Goal: Information Seeking & Learning: Learn about a topic

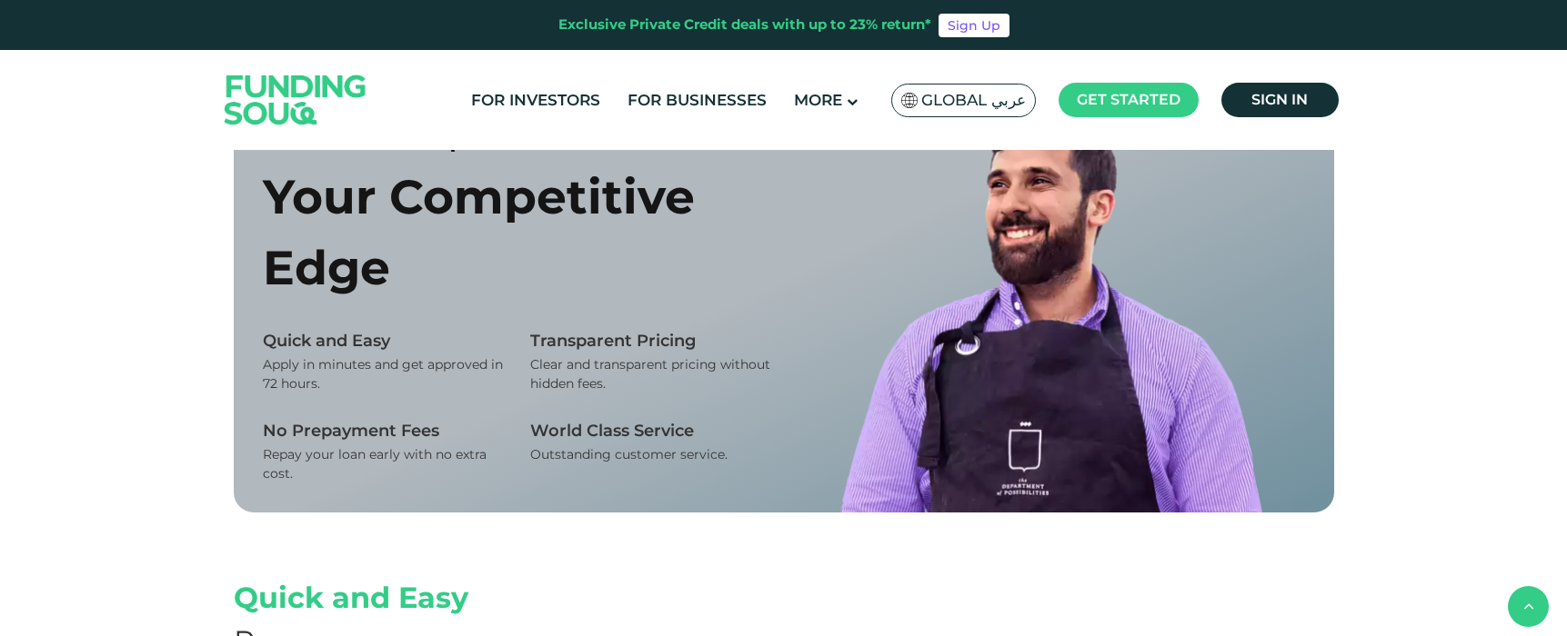
click at [283, 100] on img at bounding box center [295, 100] width 178 height 92
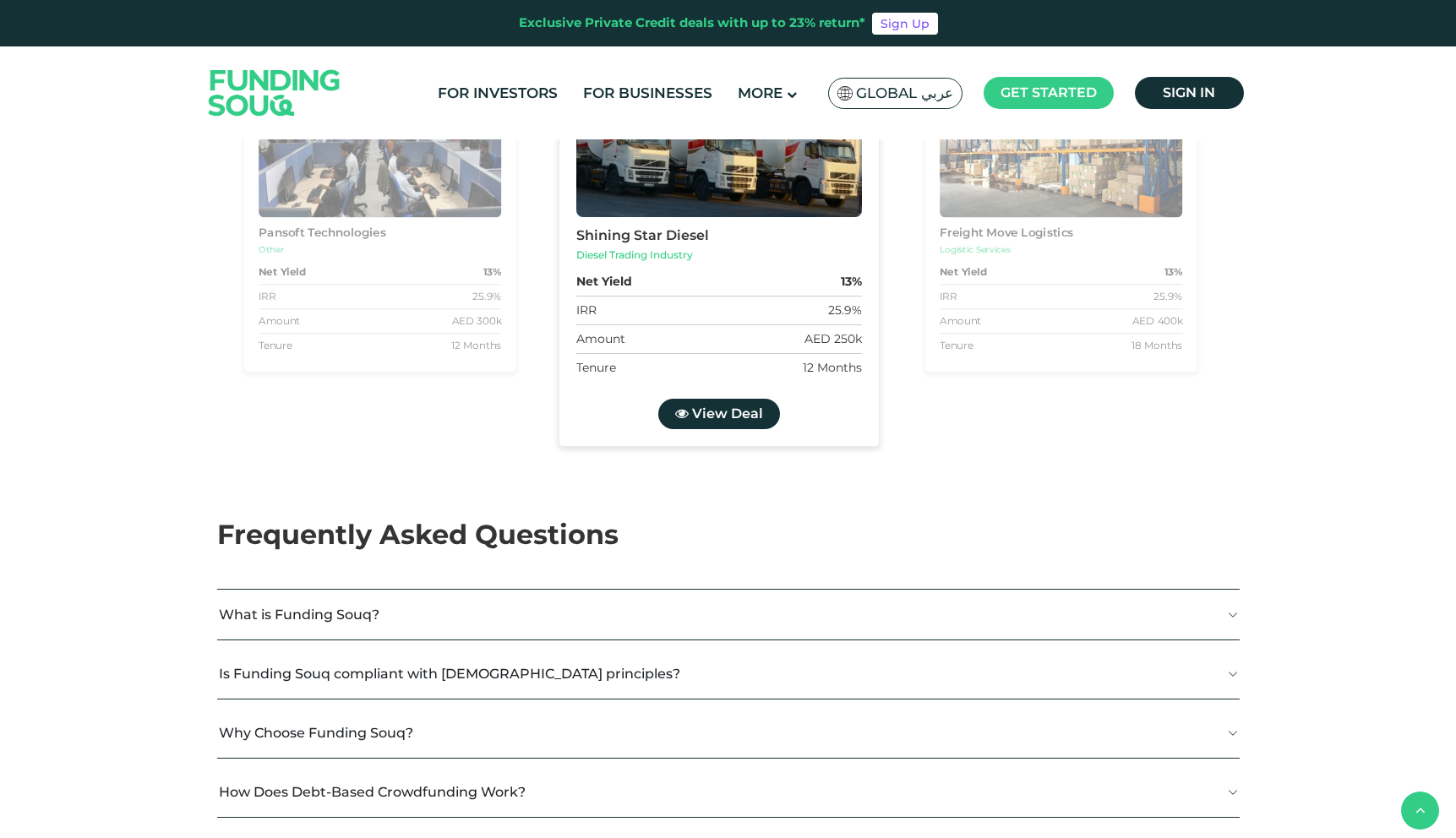
scroll to position [1801, 0]
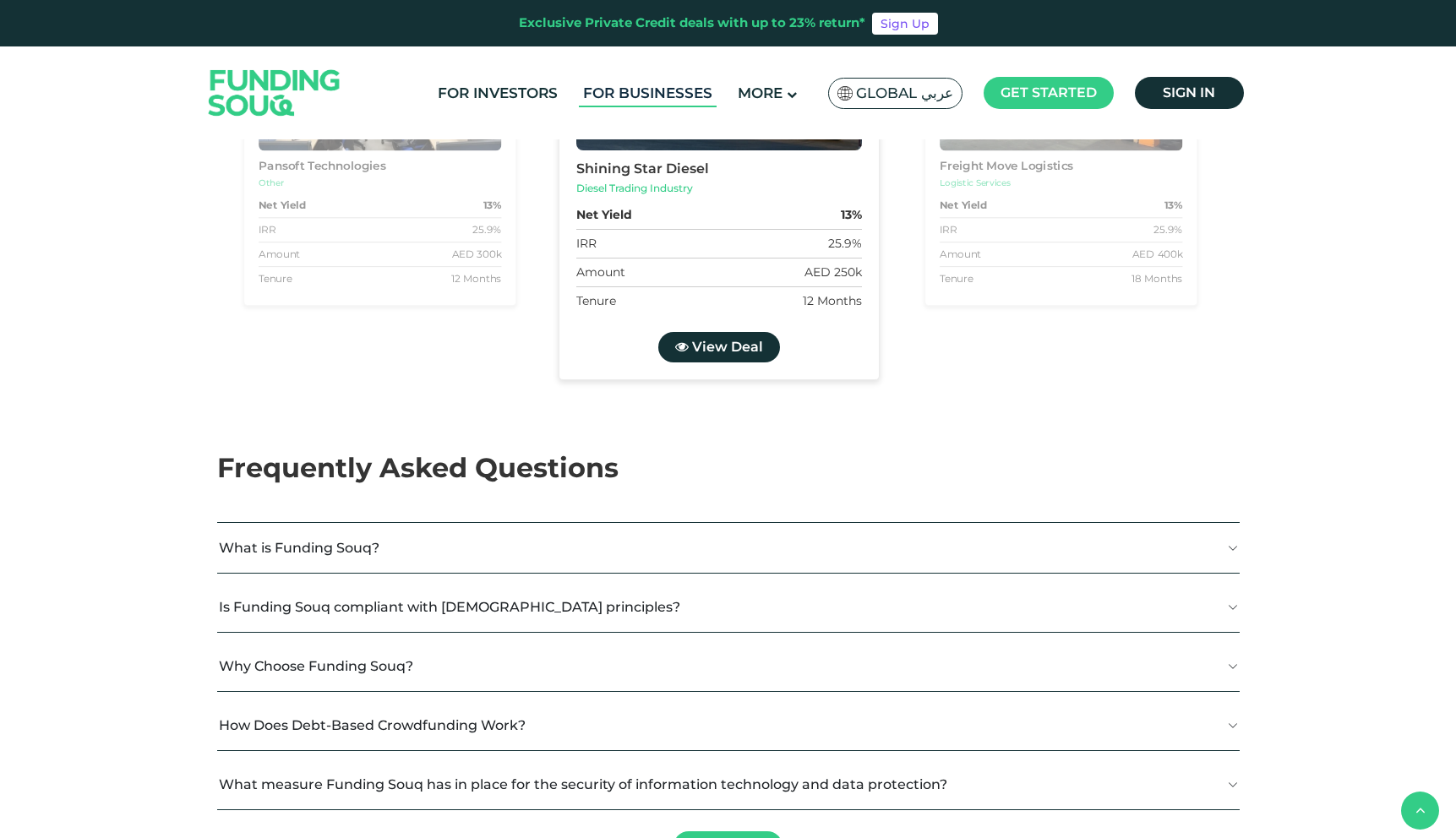
click at [629, 96] on link "For Businesses" at bounding box center [648, 93] width 138 height 28
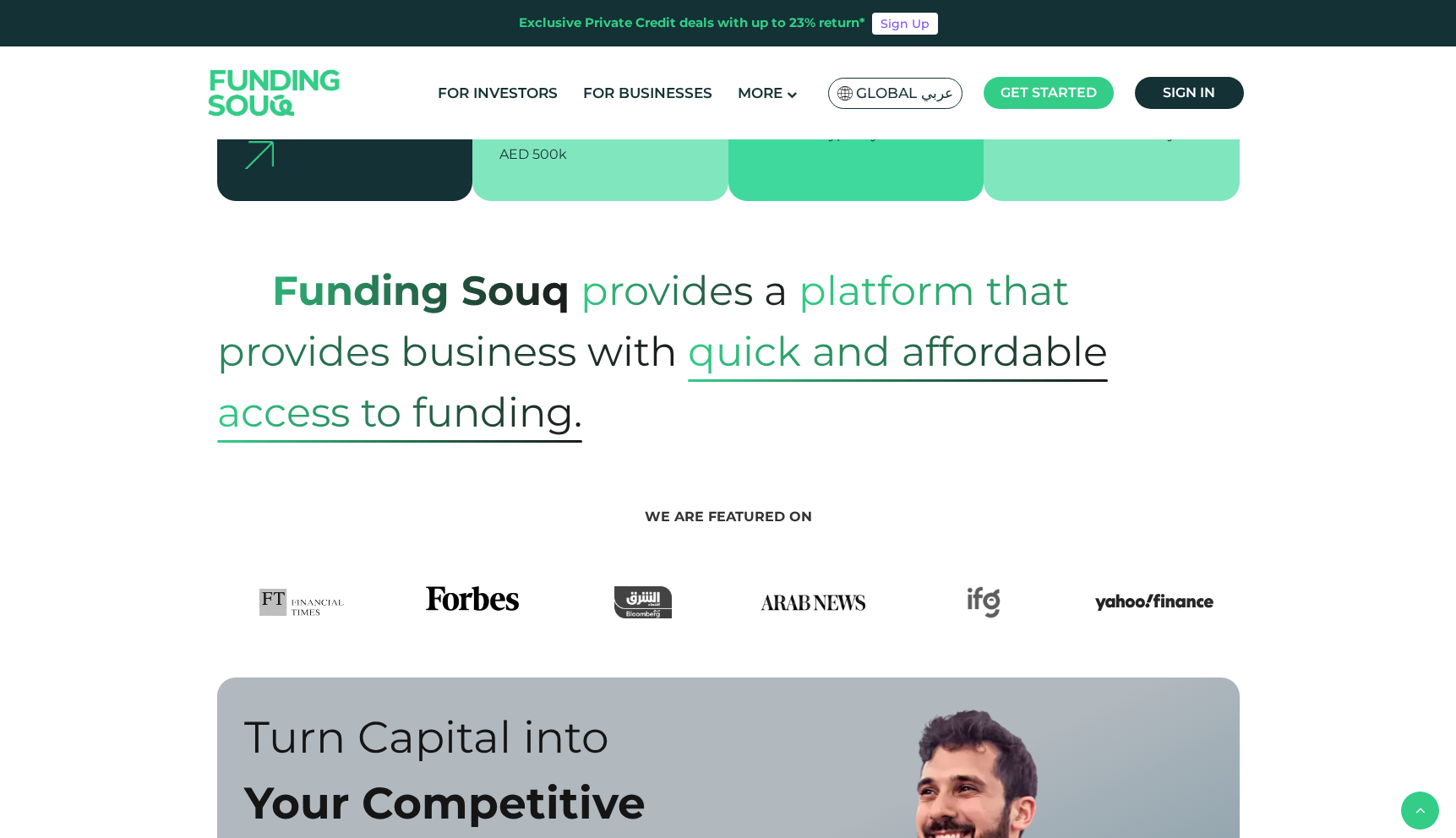
scroll to position [519, 0]
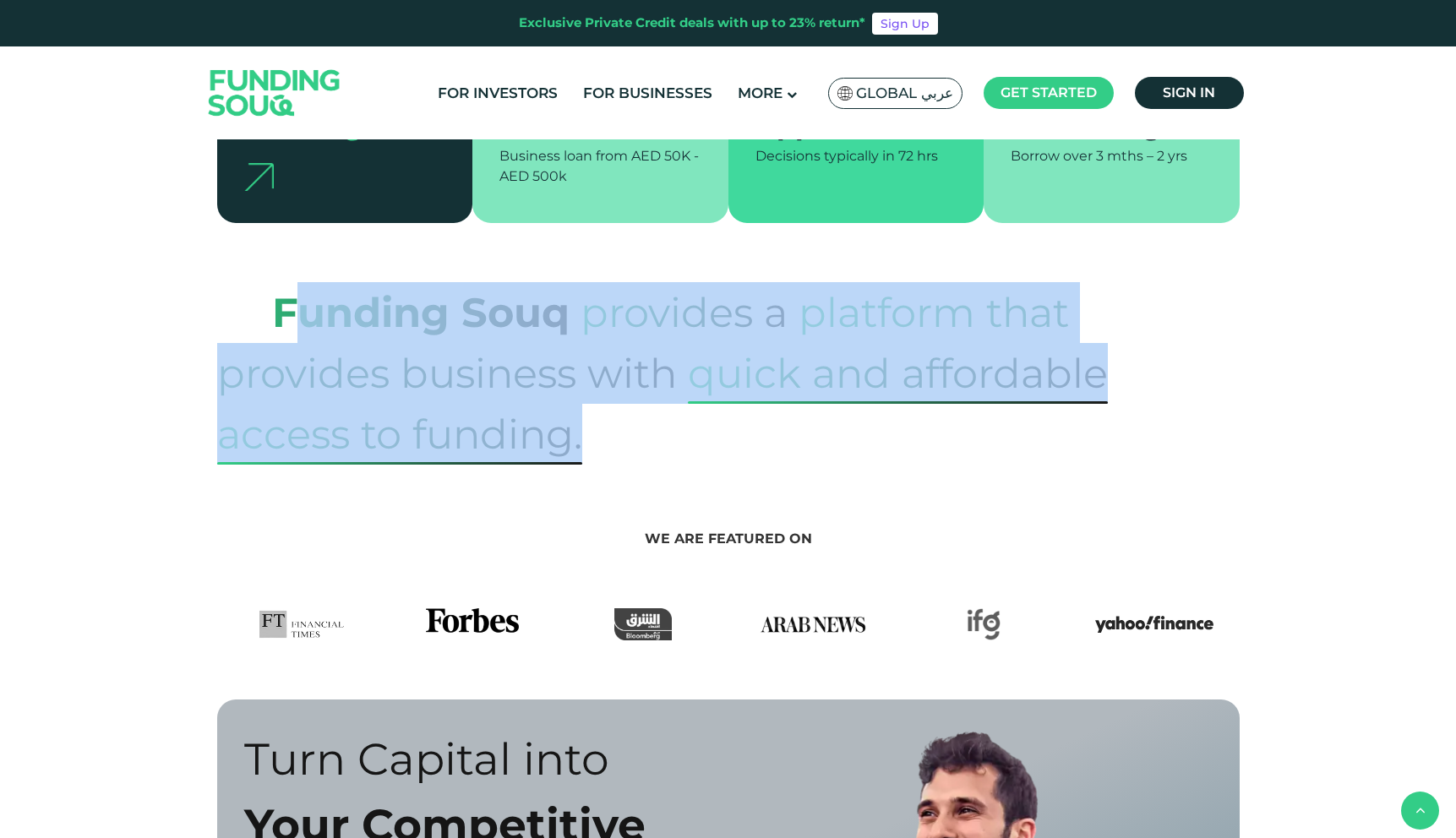
drag, startPoint x: 308, startPoint y: 285, endPoint x: 883, endPoint y: 440, distance: 595.5
click at [883, 440] on p "Funding Souq provides a platform that provides business with quick and affordab…" at bounding box center [728, 373] width 1022 height 182
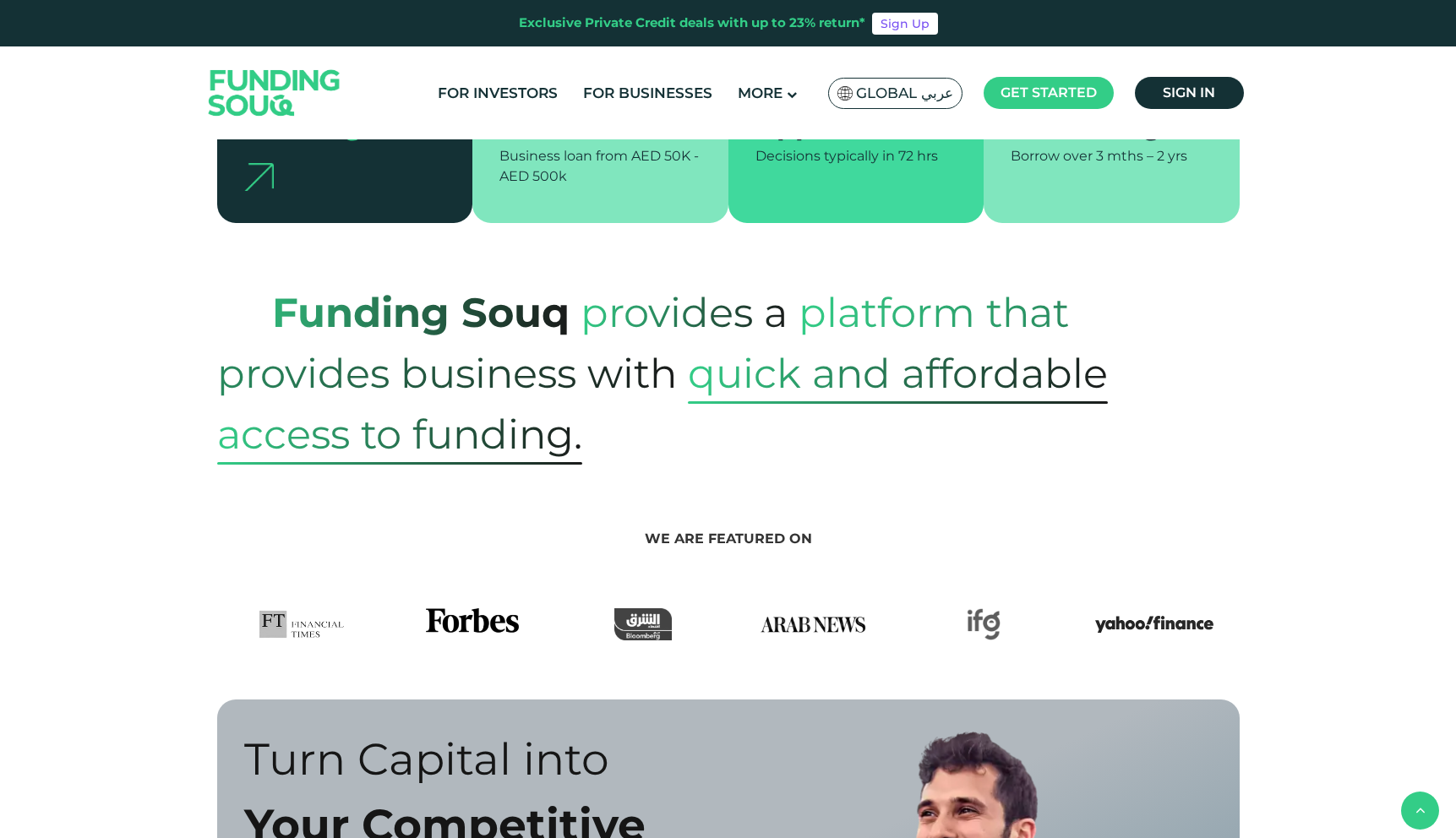
click at [883, 440] on p "Funding Souq provides a platform that provides business with quick and affordab…" at bounding box center [728, 373] width 1022 height 182
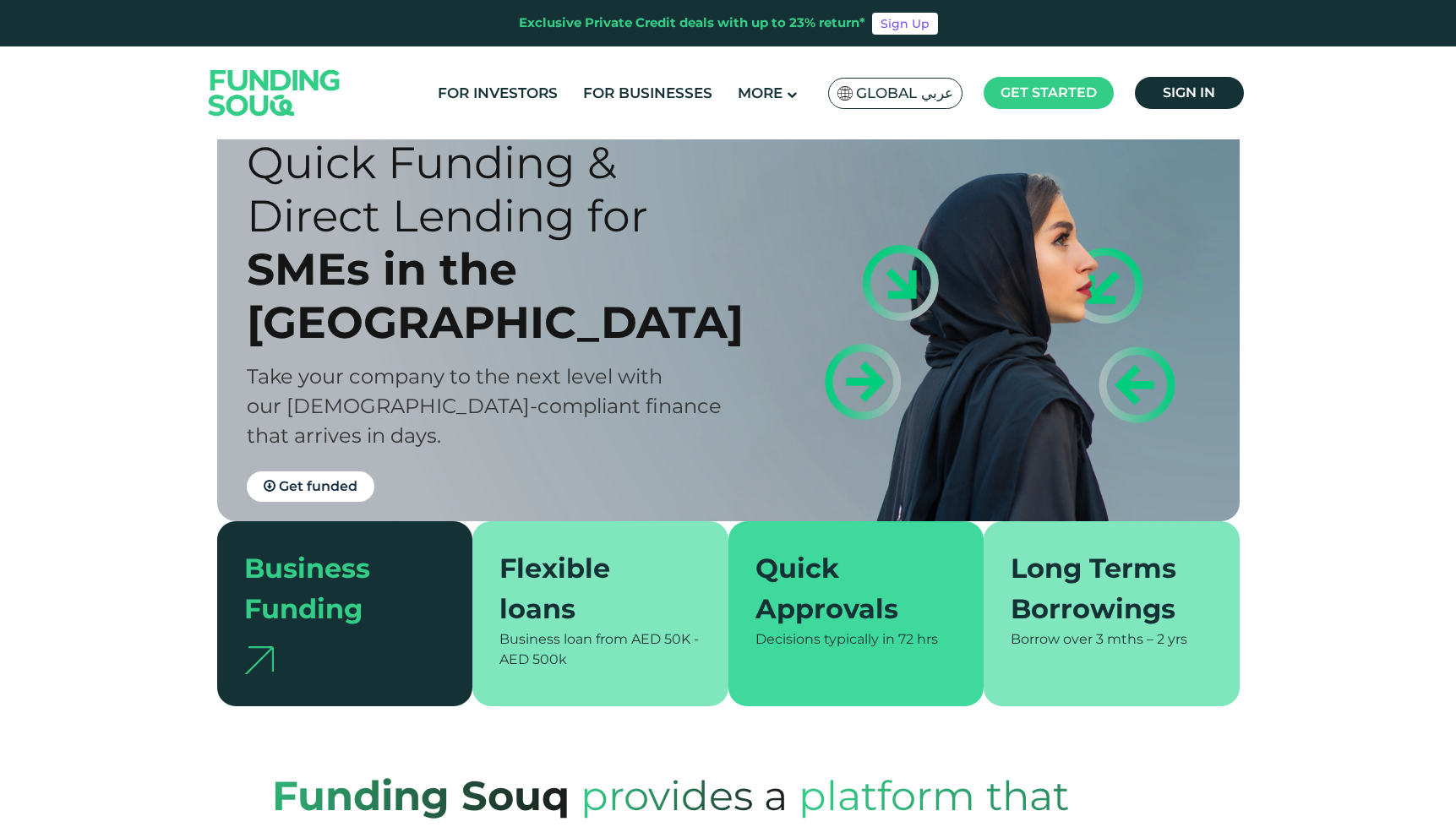
scroll to position [32, 0]
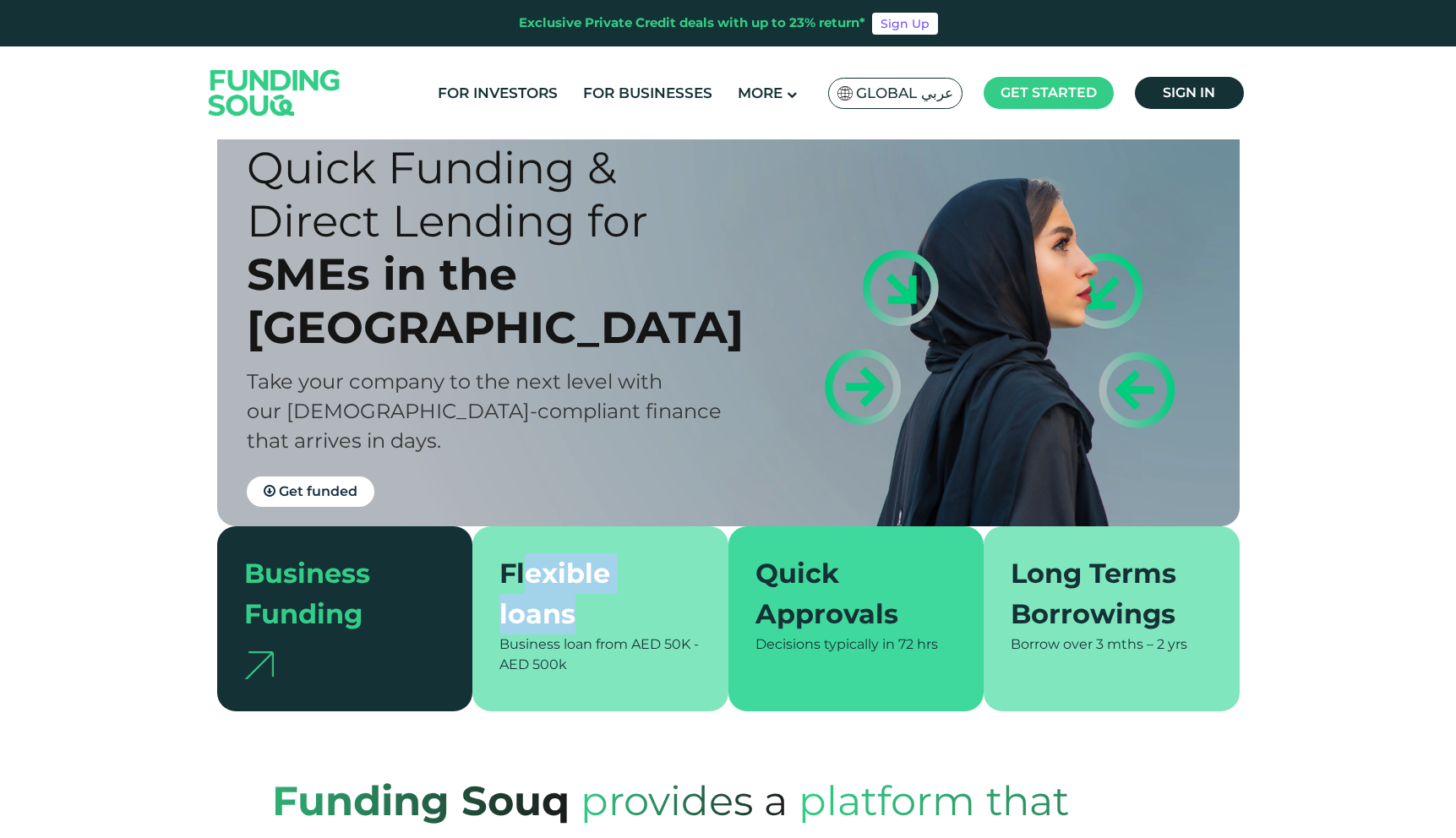
drag, startPoint x: 527, startPoint y: 563, endPoint x: 712, endPoint y: 619, distance: 193.3
click at [703, 619] on div "Flexible loans Business loan from AED 50K - AED 500k" at bounding box center [600, 618] width 256 height 185
click at [779, 609] on div "Quick Approvals" at bounding box center [846, 594] width 181 height 81
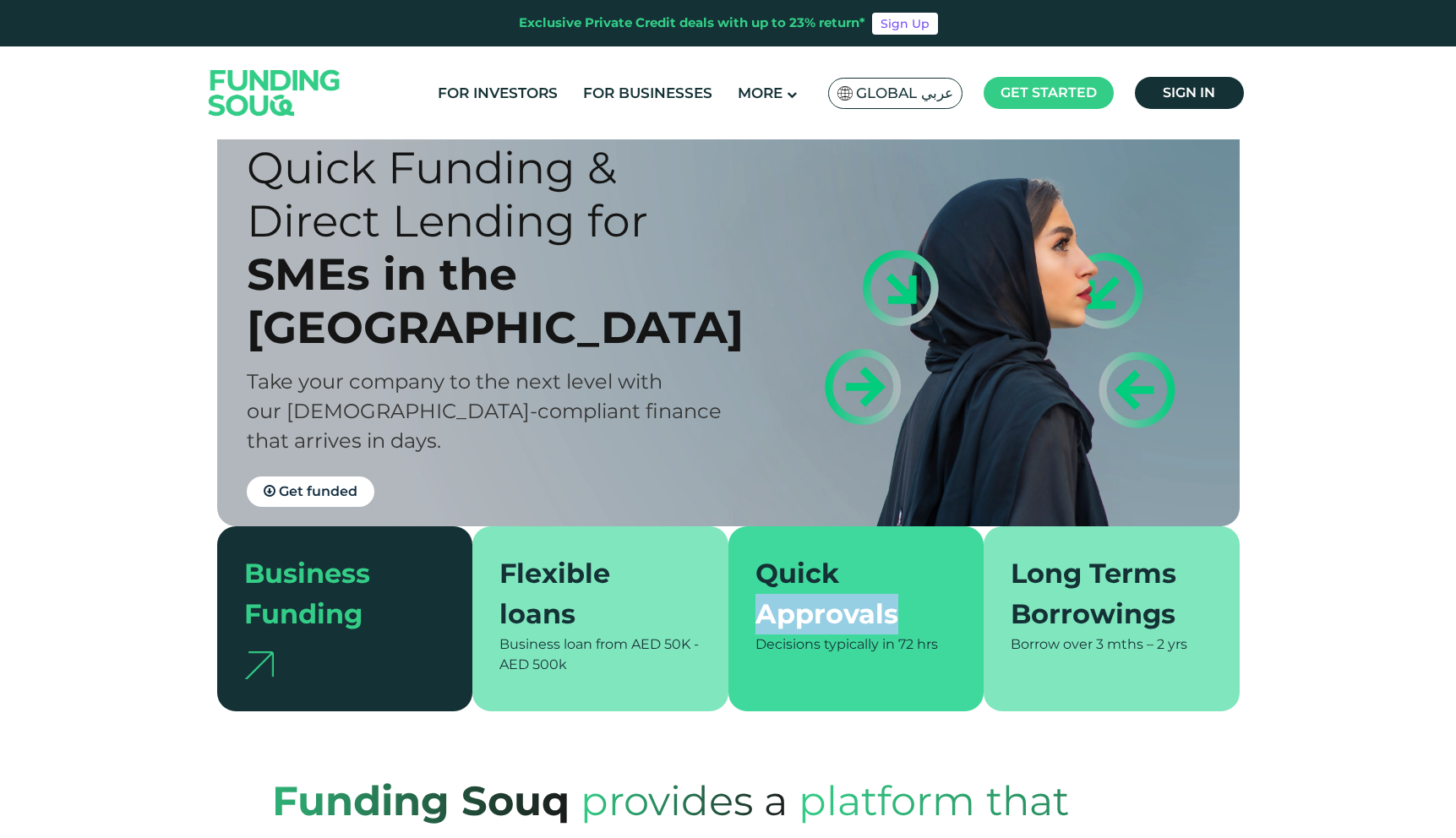
click at [779, 609] on div "Quick Approvals" at bounding box center [846, 594] width 181 height 81
drag, startPoint x: 779, startPoint y: 609, endPoint x: 1014, endPoint y: 584, distance: 236.3
click at [780, 609] on div "Quick Approvals" at bounding box center [846, 594] width 181 height 81
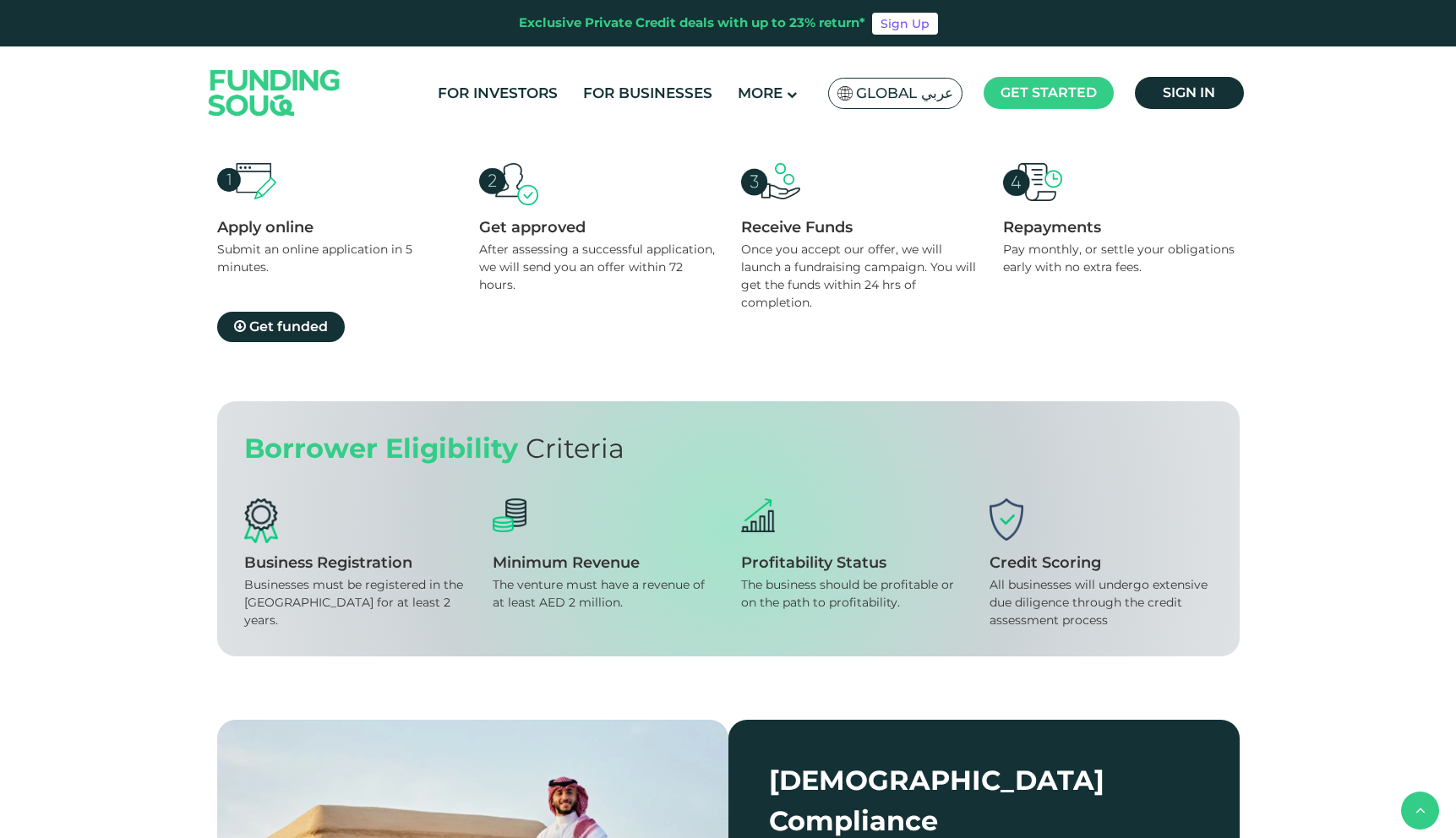
scroll to position [1657, 0]
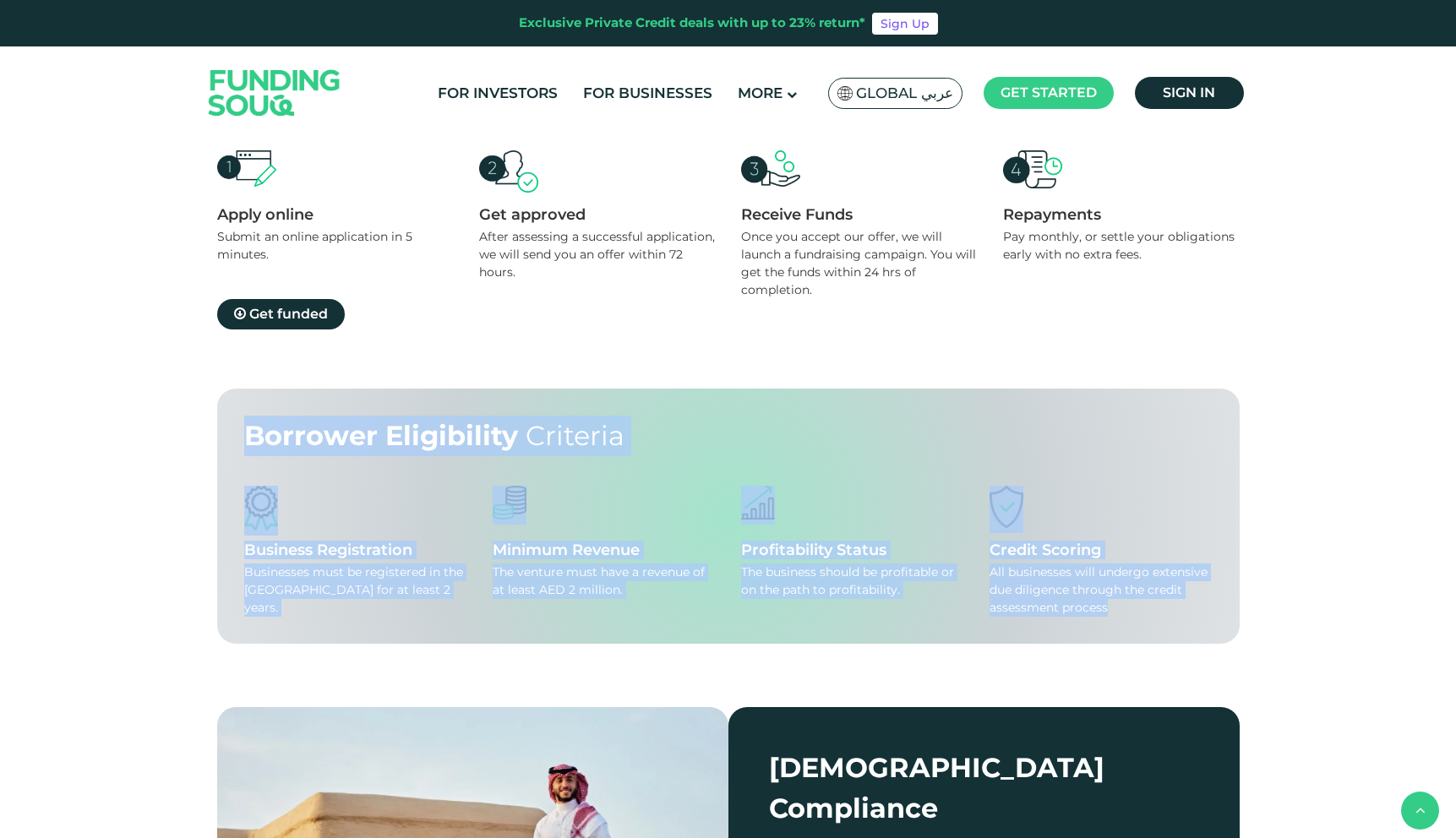
drag, startPoint x: 241, startPoint y: 433, endPoint x: 1118, endPoint y: 628, distance: 898.4
click at [1118, 628] on div "Borrower Eligibility Criteria Business Registration Businesses must be register…" at bounding box center [728, 516] width 1022 height 255
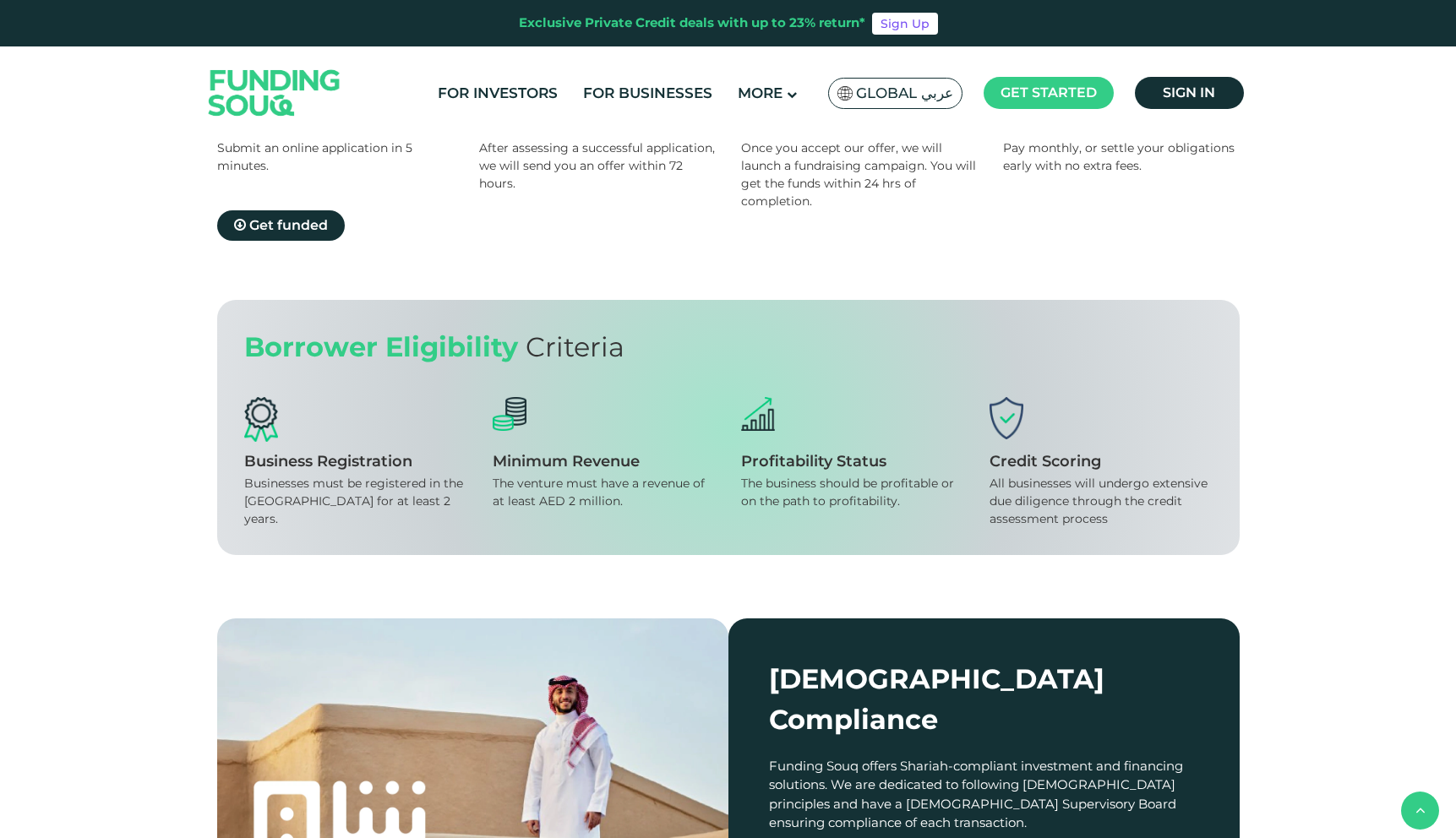
scroll to position [1520, 0]
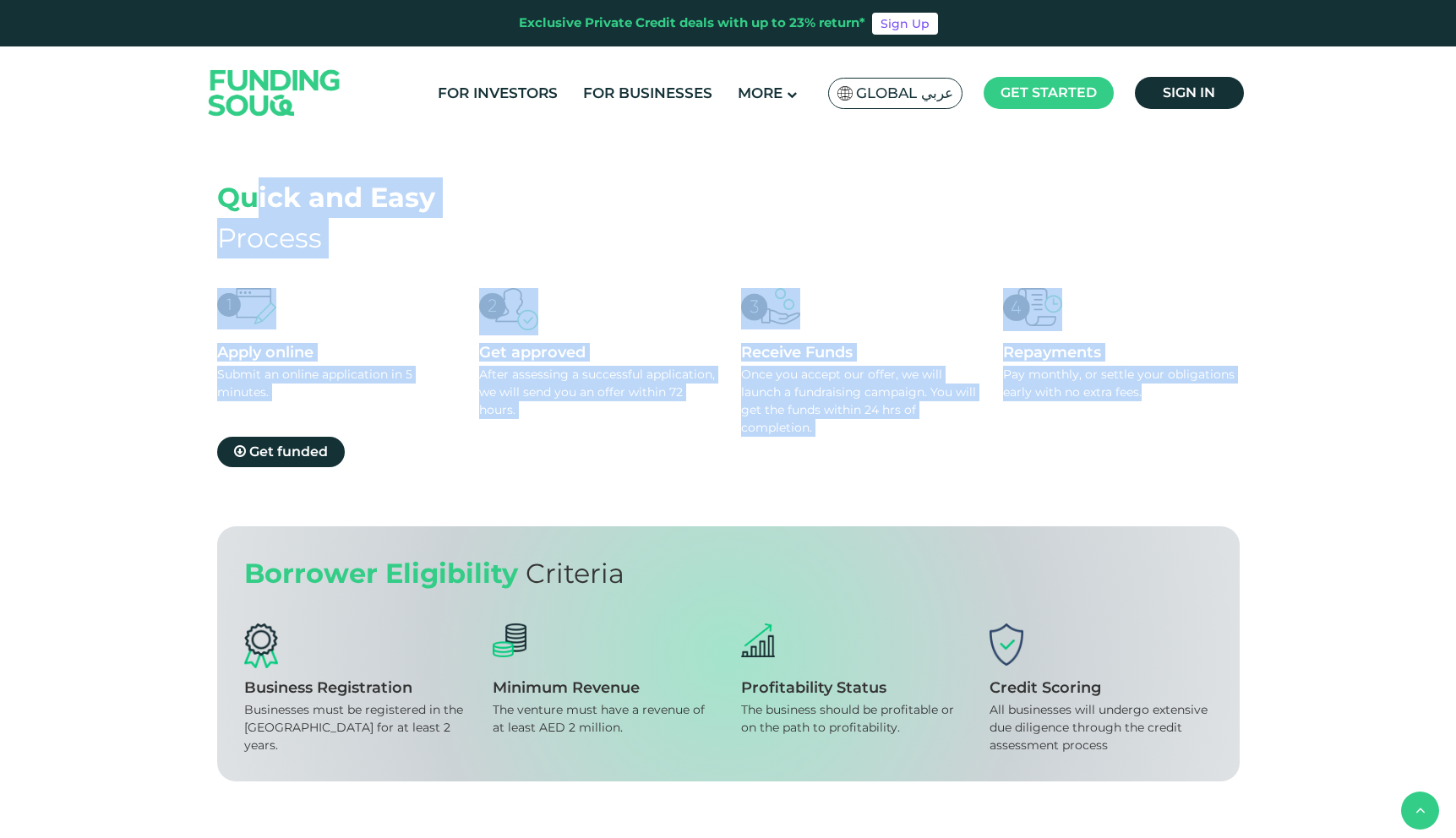
drag, startPoint x: 256, startPoint y: 199, endPoint x: 1001, endPoint y: 507, distance: 806.2
click at [1000, 504] on section "Quick and Easy Process Apply online Submit an online application in 5 minutes. …" at bounding box center [728, 352] width 1456 height 349
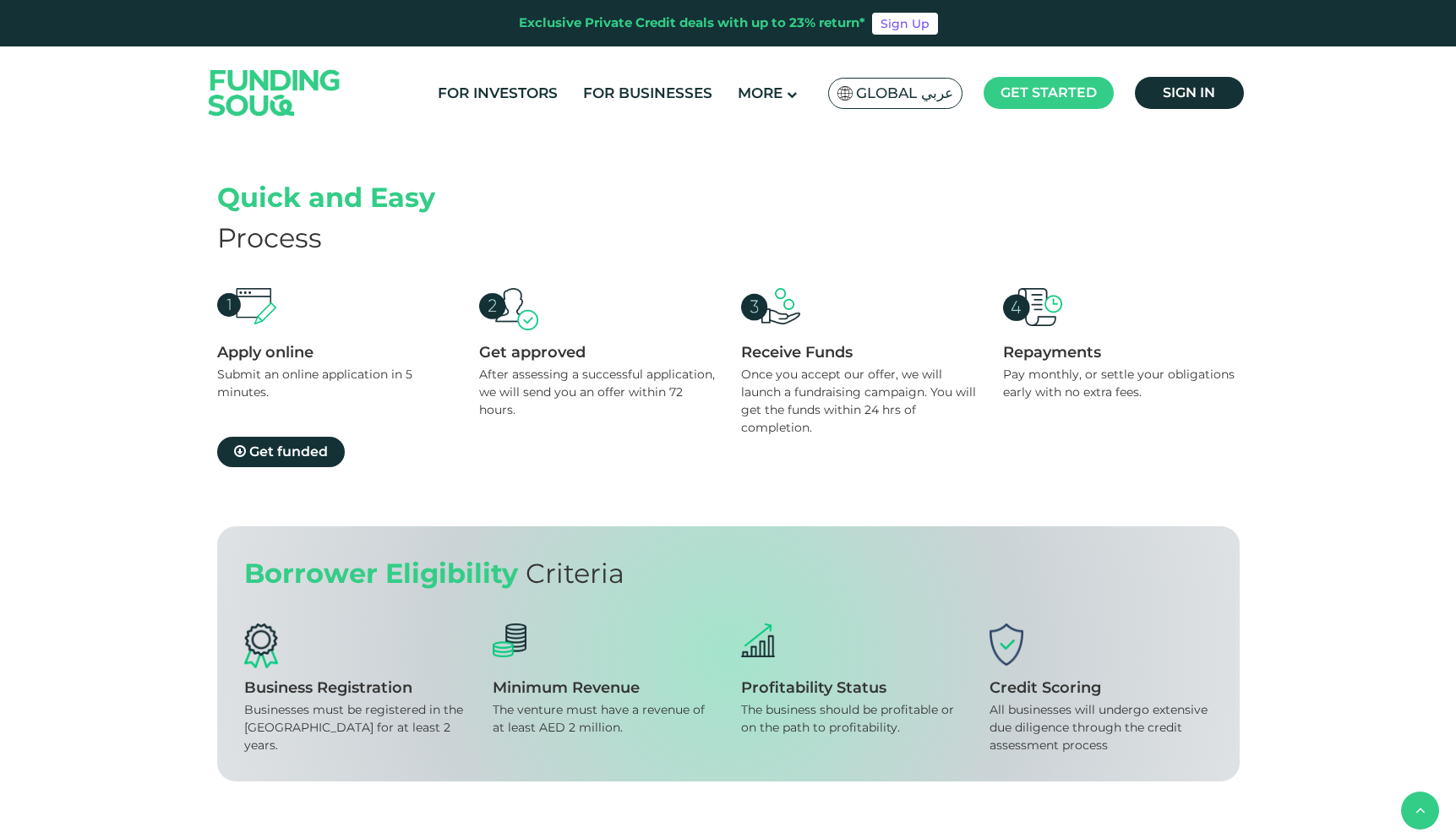
click at [1001, 507] on section "Quick and Easy Process Apply online Submit an online application in 5 minutes. …" at bounding box center [728, 352] width 1456 height 349
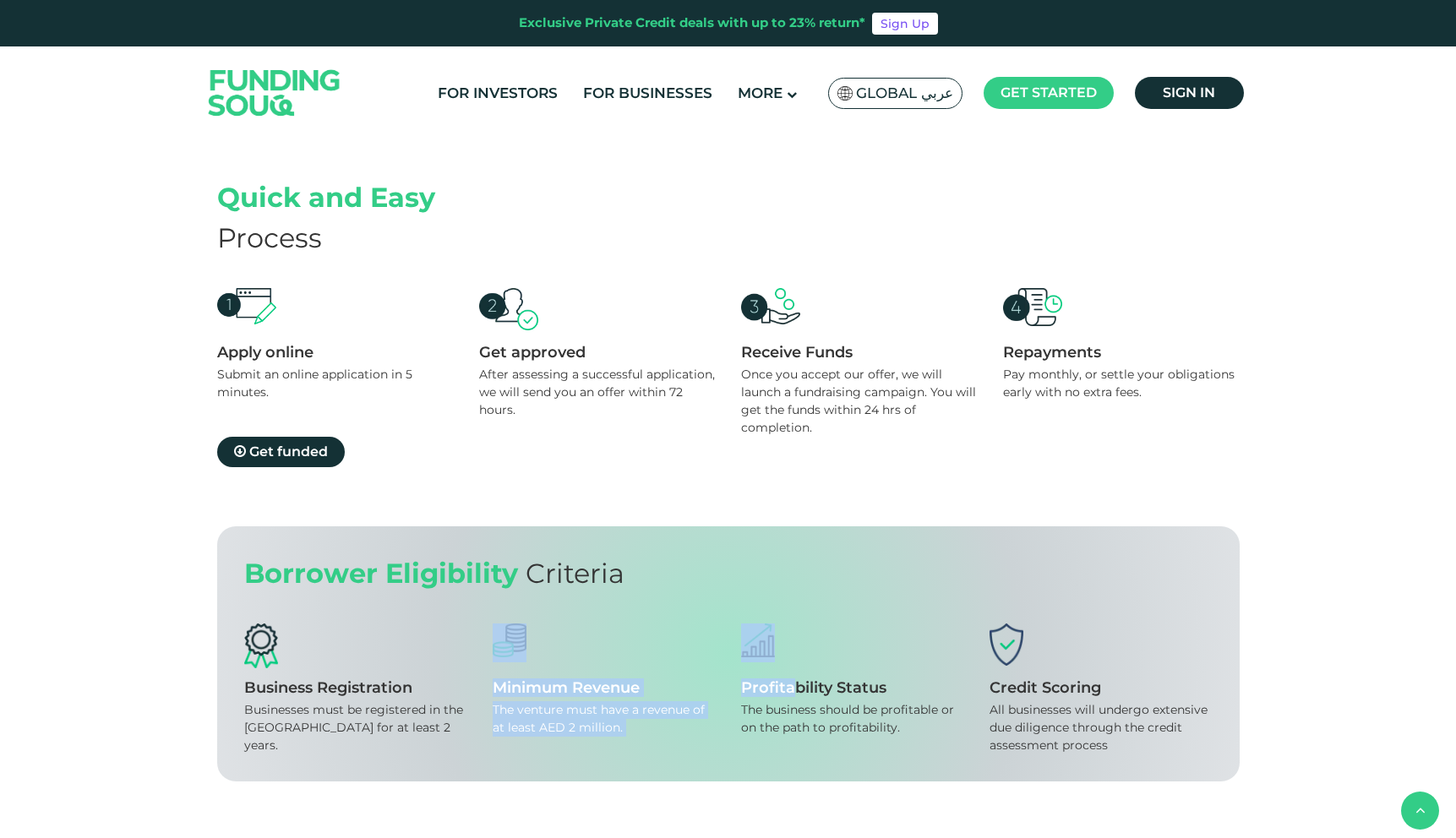
drag, startPoint x: 693, startPoint y: 612, endPoint x: 796, endPoint y: 696, distance: 132.9
click at [796, 696] on div "Borrower Eligibility Criteria Business Registration Businesses must be register…" at bounding box center [728, 653] width 1022 height 255
click at [796, 696] on div "Profitability Status" at bounding box center [852, 687] width 223 height 19
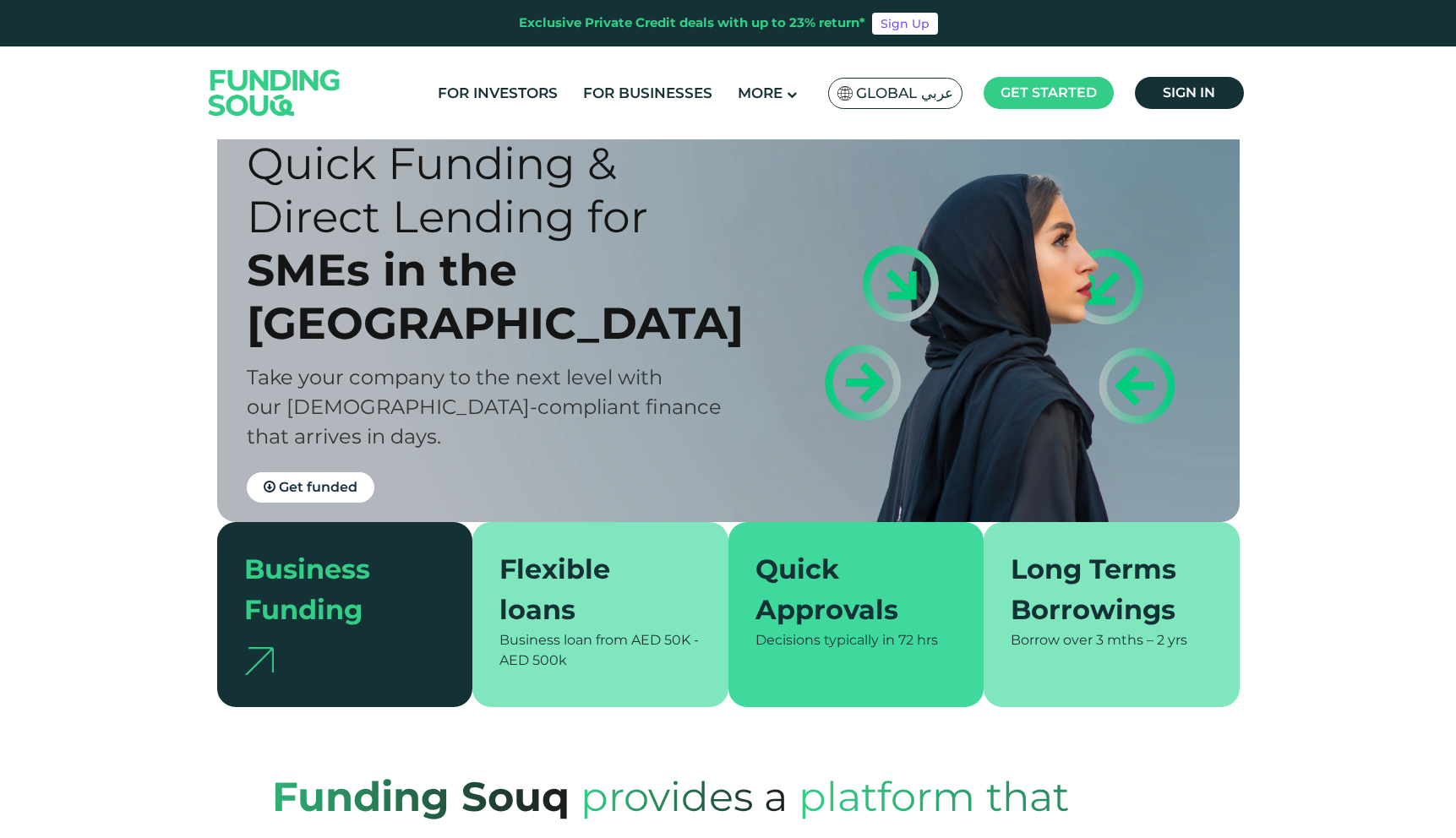
scroll to position [0, 0]
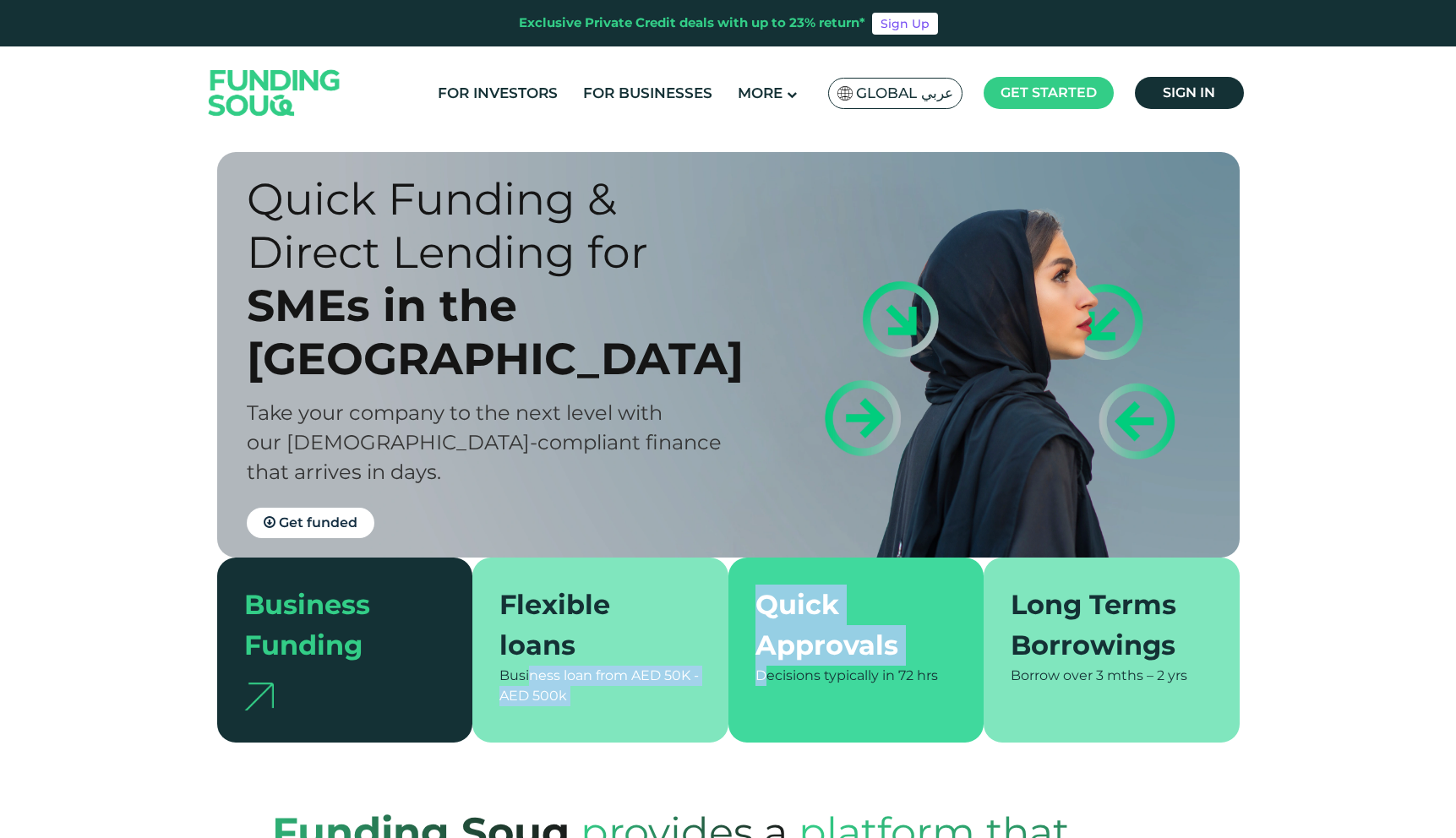
drag, startPoint x: 586, startPoint y: 671, endPoint x: 767, endPoint y: 687, distance: 181.7
click at [768, 685] on section "Business Funding Flexible loans Business loan from AED 50K - AED 500k Quick App…" at bounding box center [728, 649] width 1022 height 185
click at [611, 683] on span "Business loan from" at bounding box center [563, 674] width 128 height 16
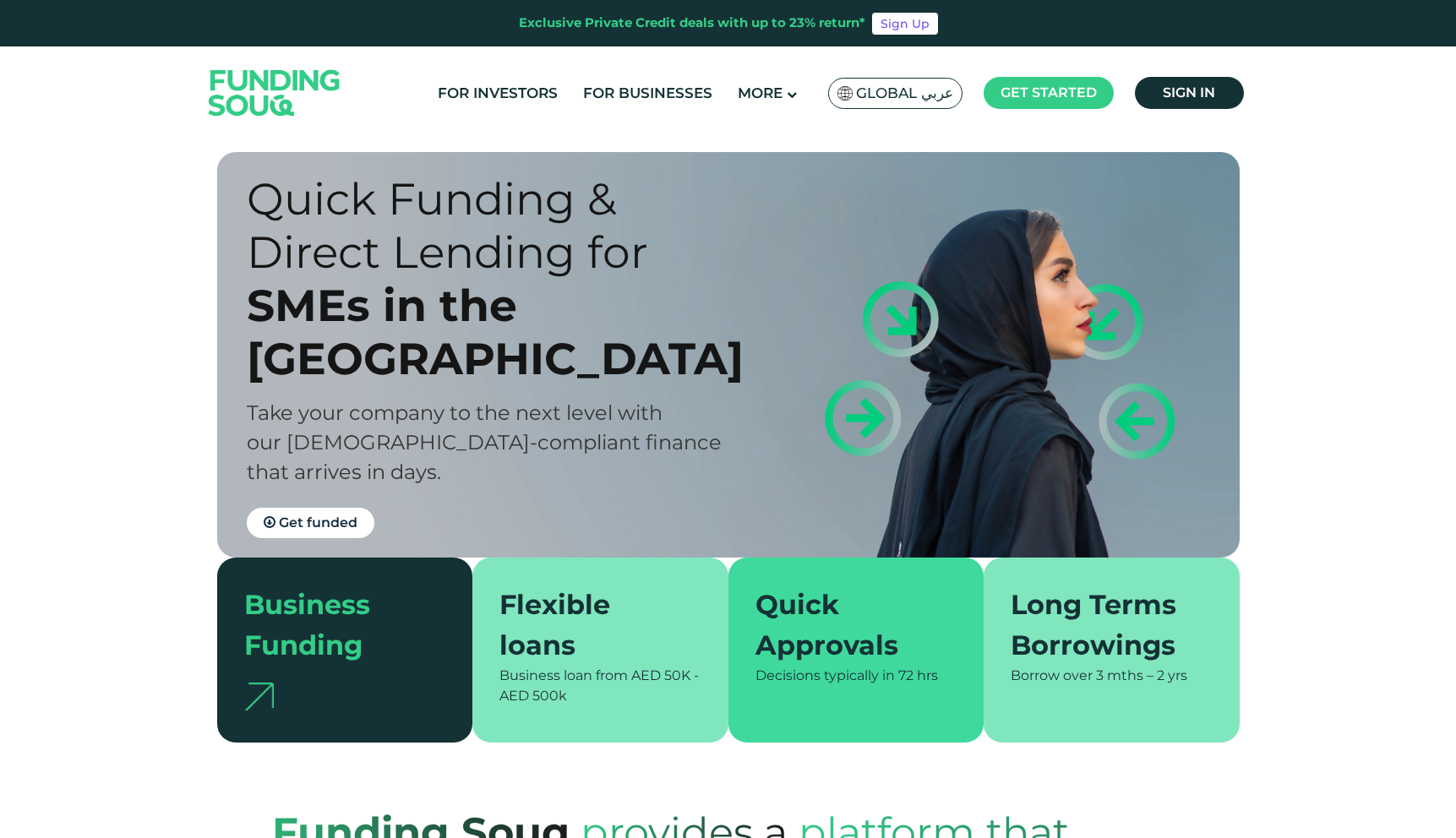
click at [556, 683] on span "Business loan from" at bounding box center [563, 674] width 128 height 16
click at [649, 681] on span "AED 50K - AED 500k" at bounding box center [598, 685] width 200 height 36
click at [205, 504] on div "Quick Funding & Direct Lending for SMEs in the UAE Take your company to the nex…" at bounding box center [728, 448] width 1047 height 591
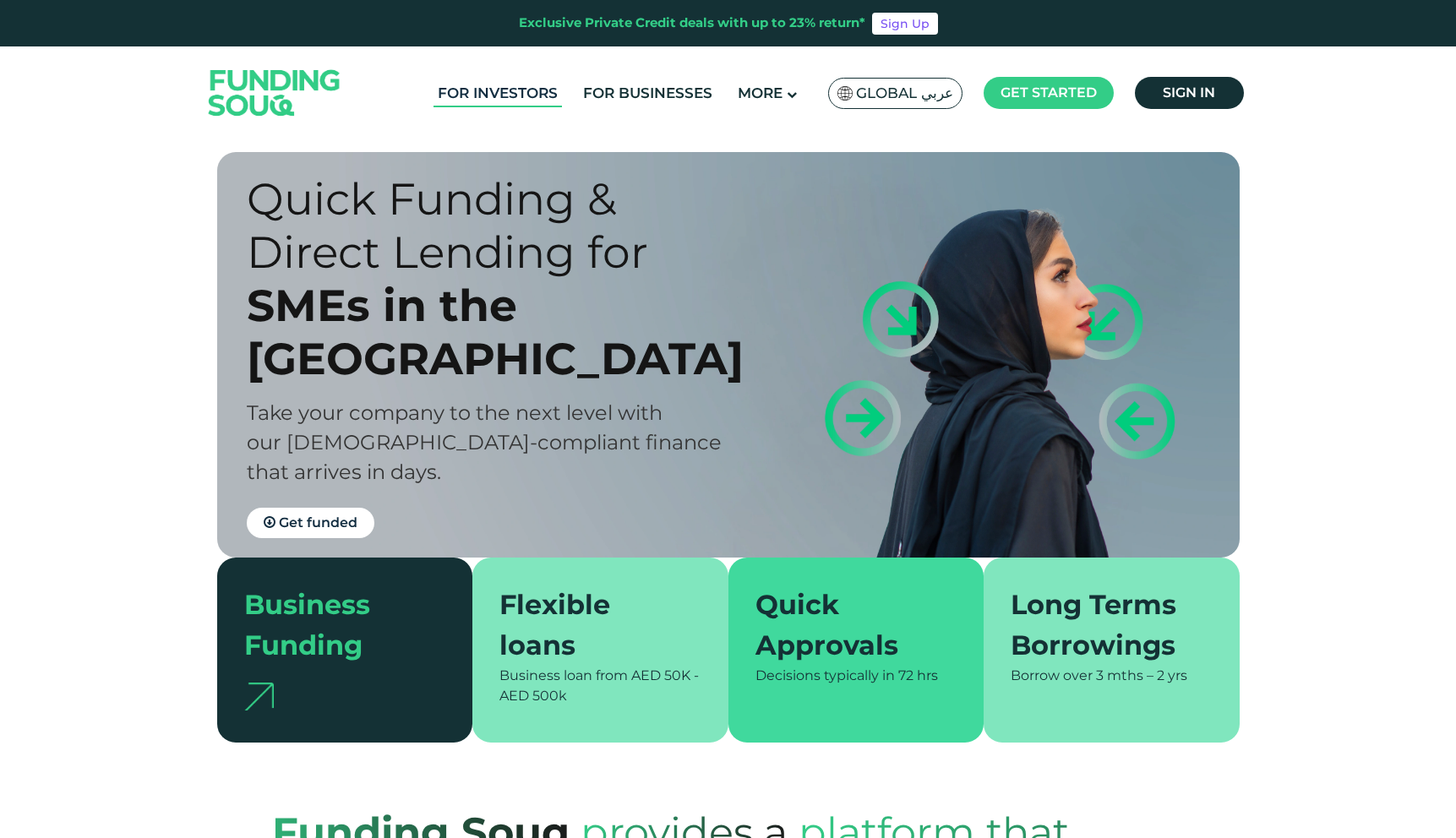
click at [469, 97] on link "For Investors" at bounding box center [497, 93] width 128 height 28
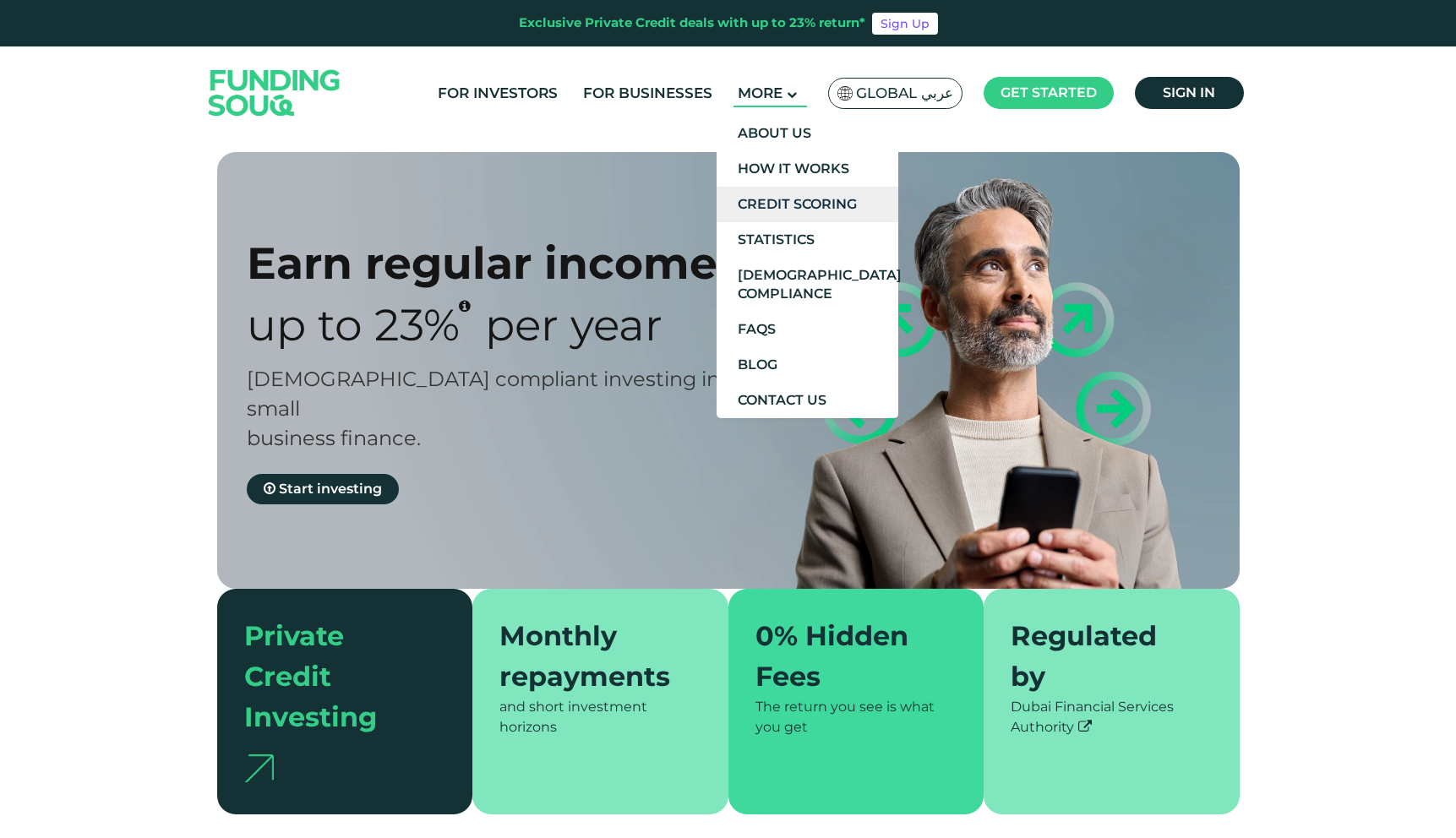
click at [769, 200] on link "Credit Scoring" at bounding box center [807, 204] width 181 height 35
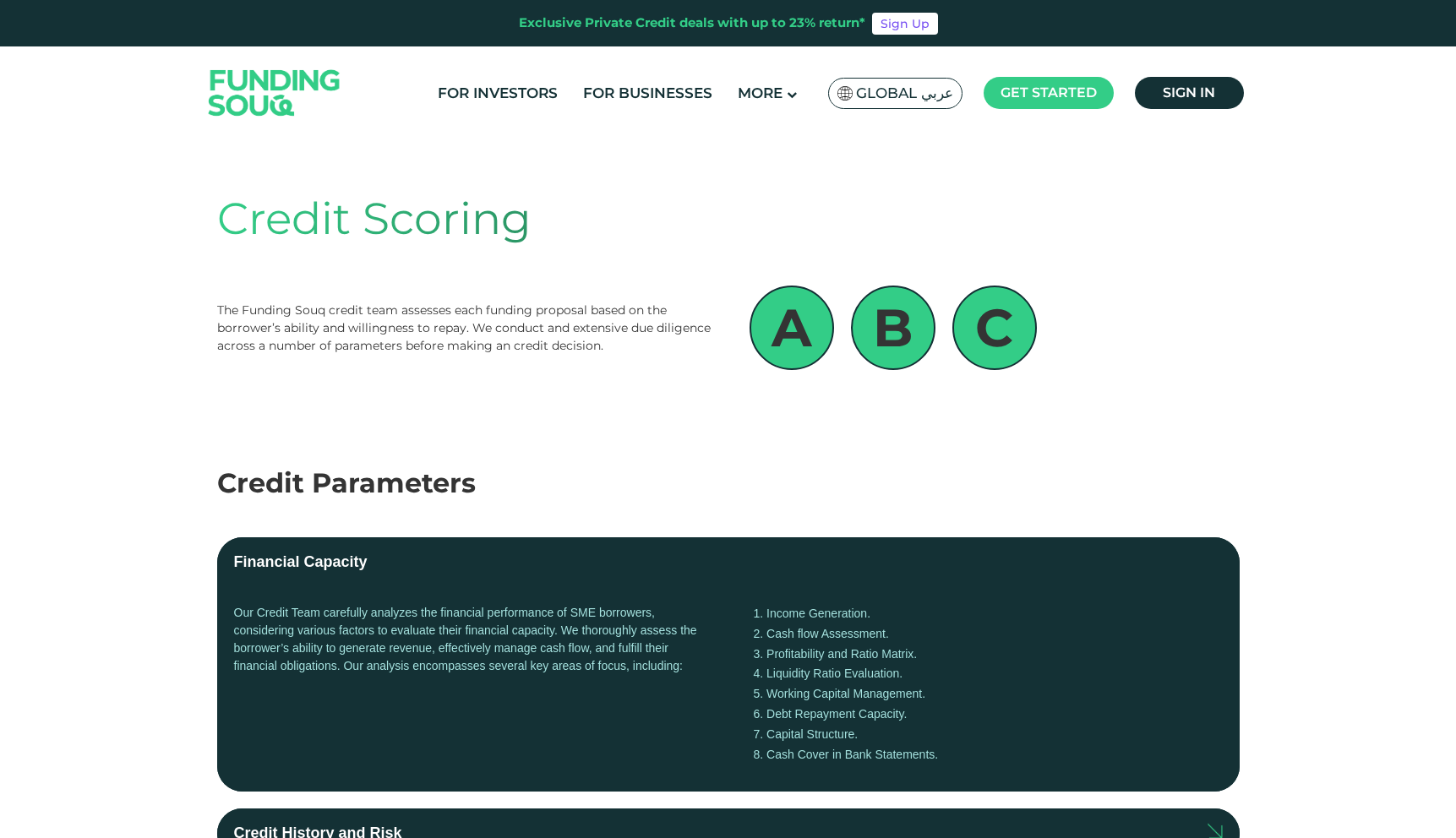
click at [259, 95] on img at bounding box center [274, 93] width 165 height 85
